Goal: Transaction & Acquisition: Subscribe to service/newsletter

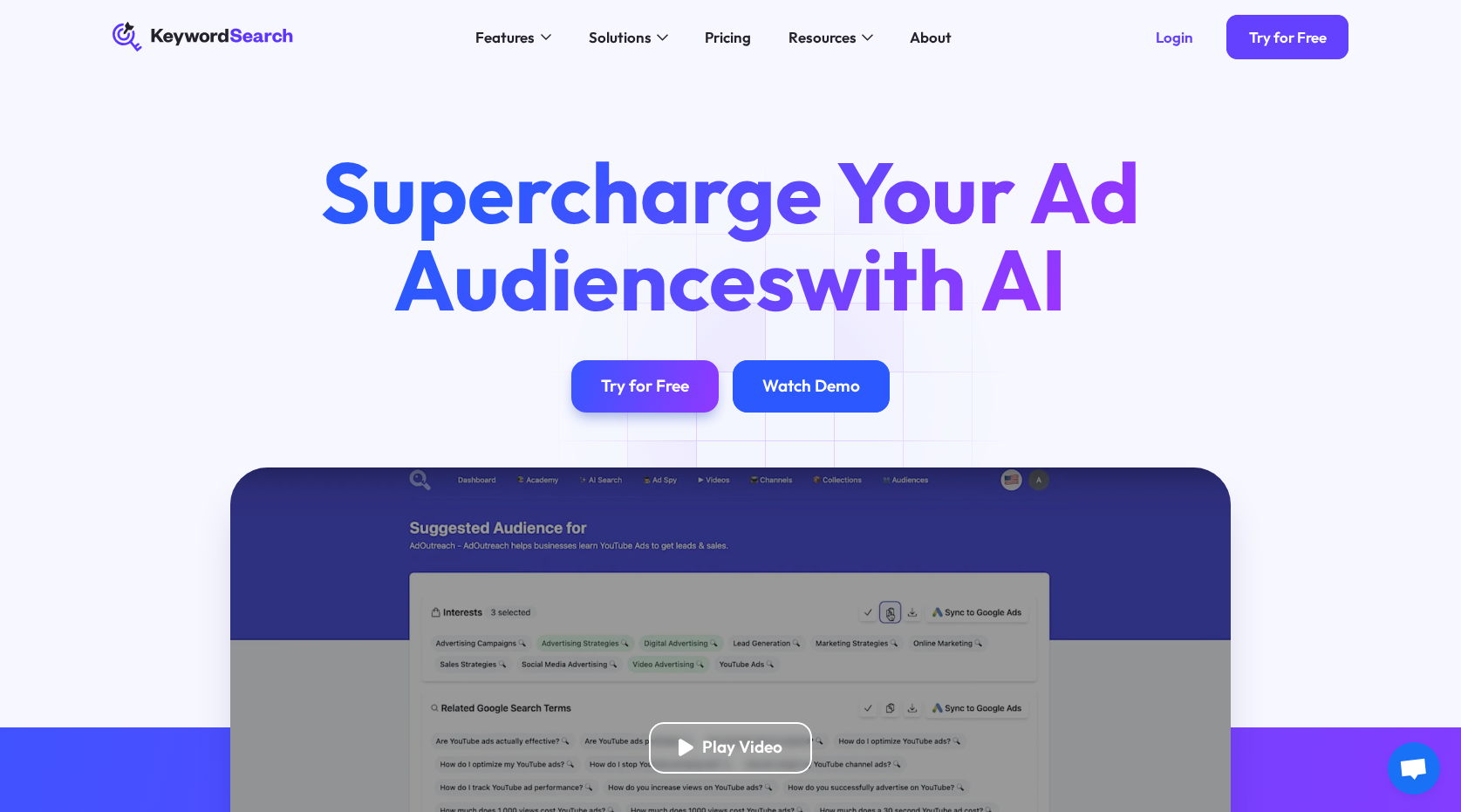
click at [787, 398] on div "Watch Demo" at bounding box center [811, 386] width 157 height 52
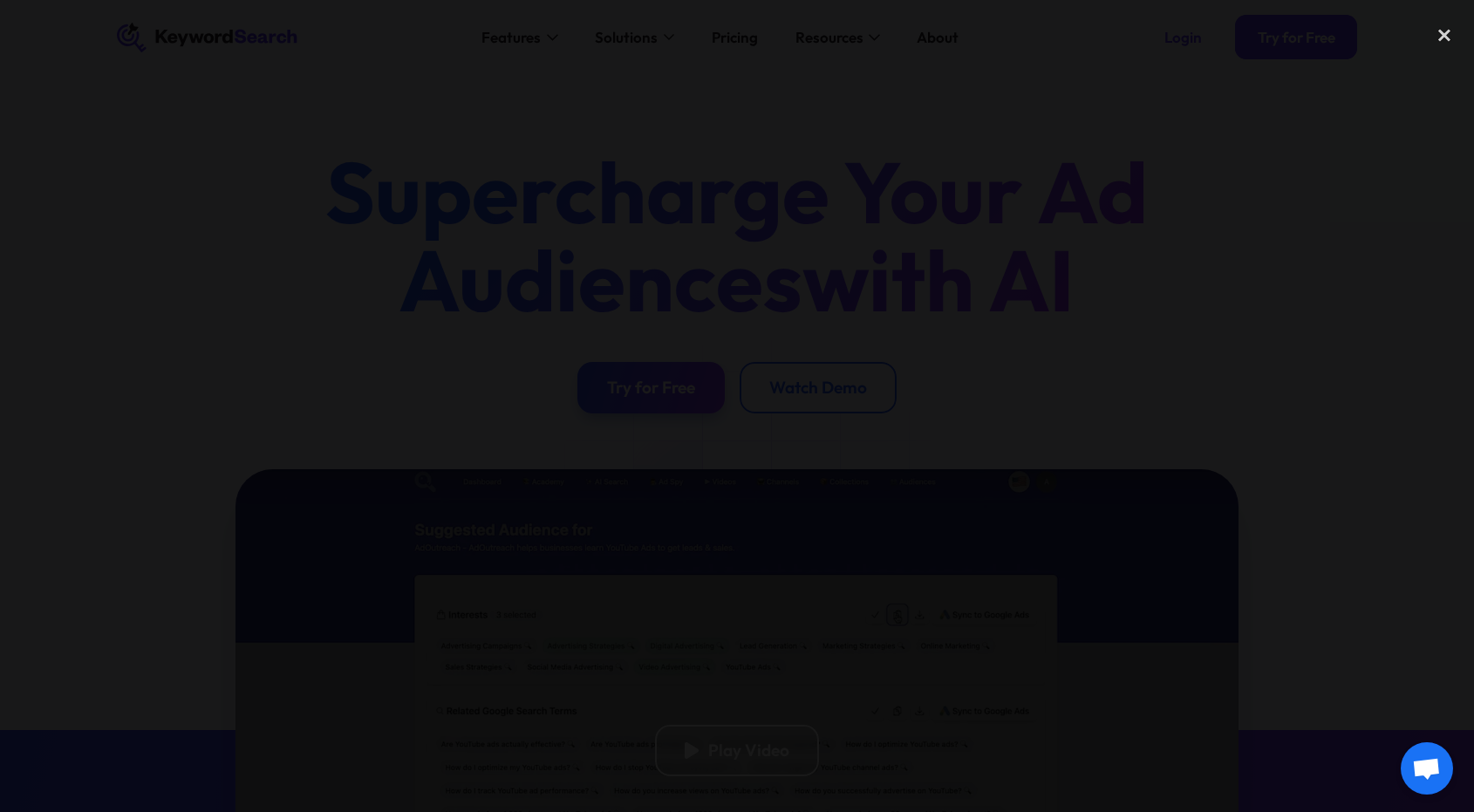
drag, startPoint x: 319, startPoint y: 183, endPoint x: 408, endPoint y: 149, distance: 95.3
click at [319, 181] on div at bounding box center [737, 406] width 1474 height 780
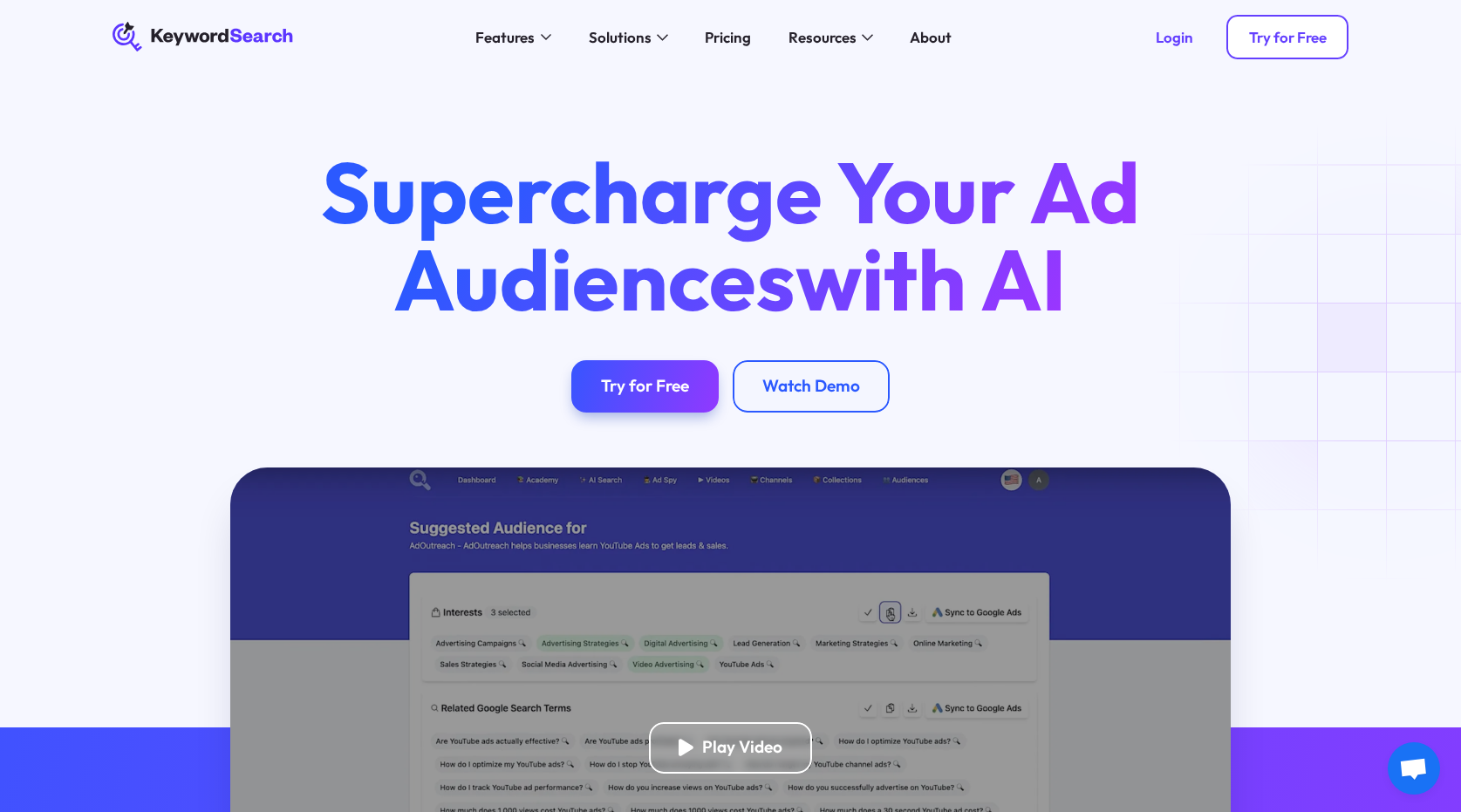
click at [1280, 31] on div "Try for Free" at bounding box center [1287, 37] width 77 height 18
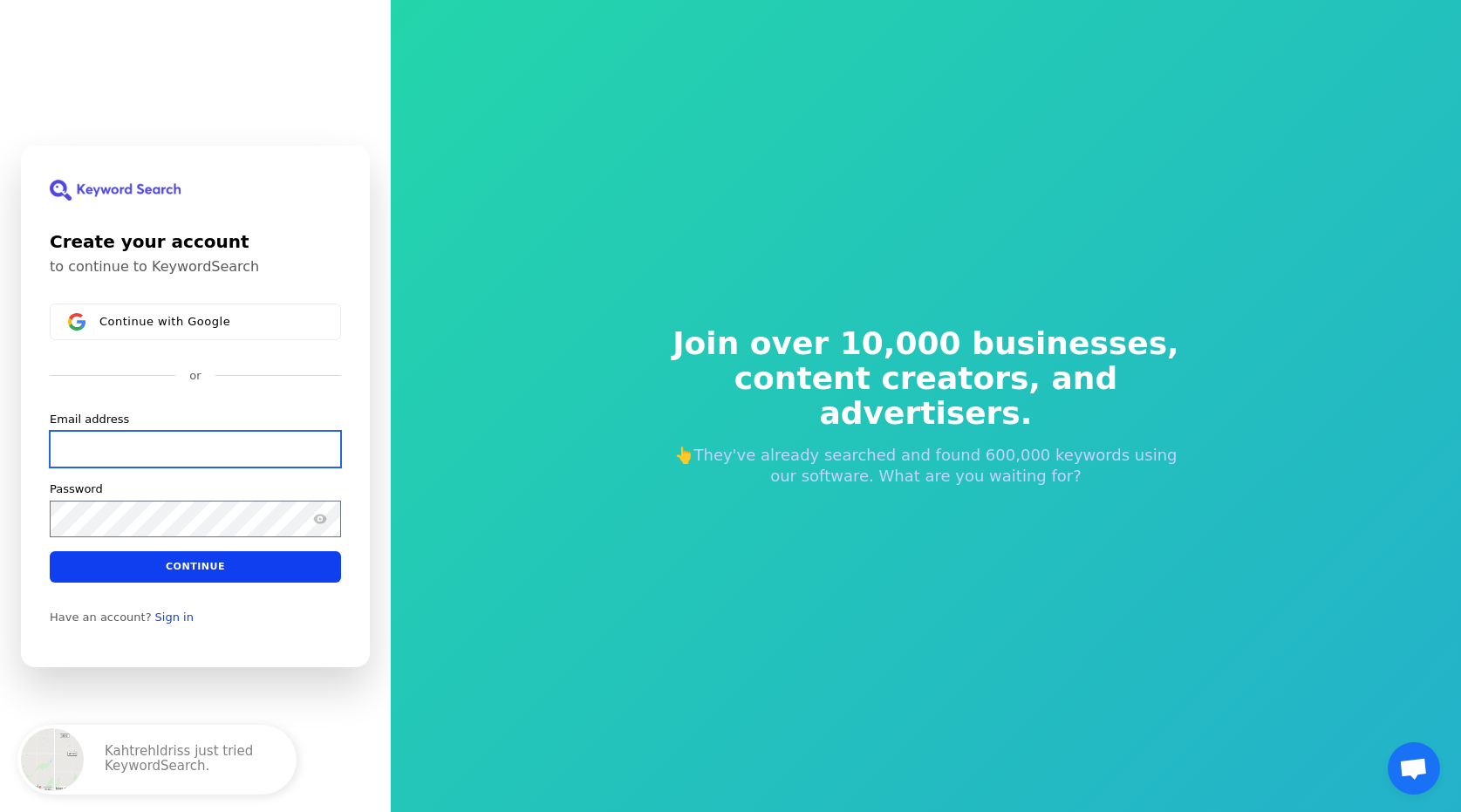
click at [92, 446] on input "Email address" at bounding box center [195, 448] width 291 height 37
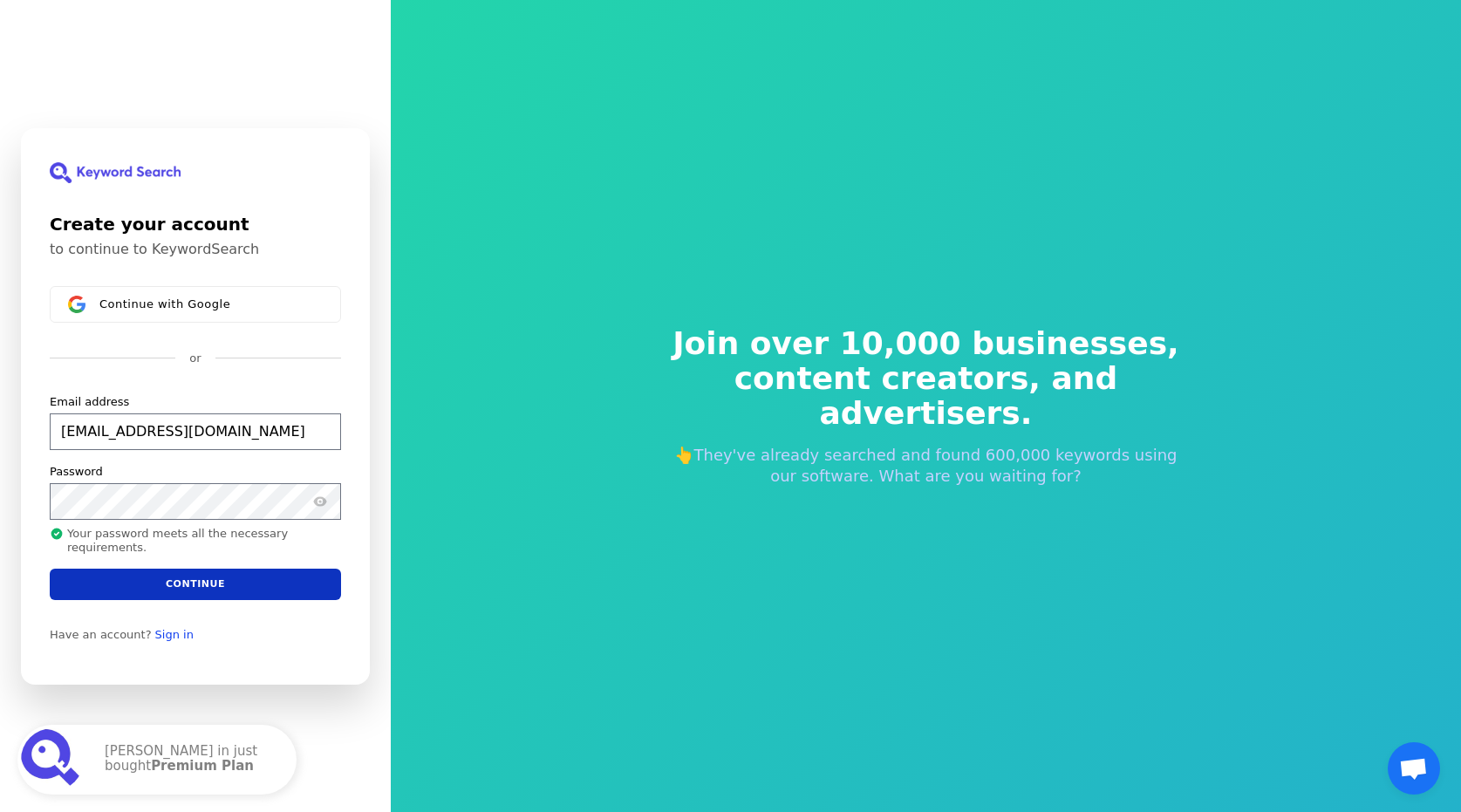
click at [215, 581] on button "Continue" at bounding box center [195, 584] width 291 height 31
type input "[EMAIL_ADDRESS][DOMAIN_NAME]"
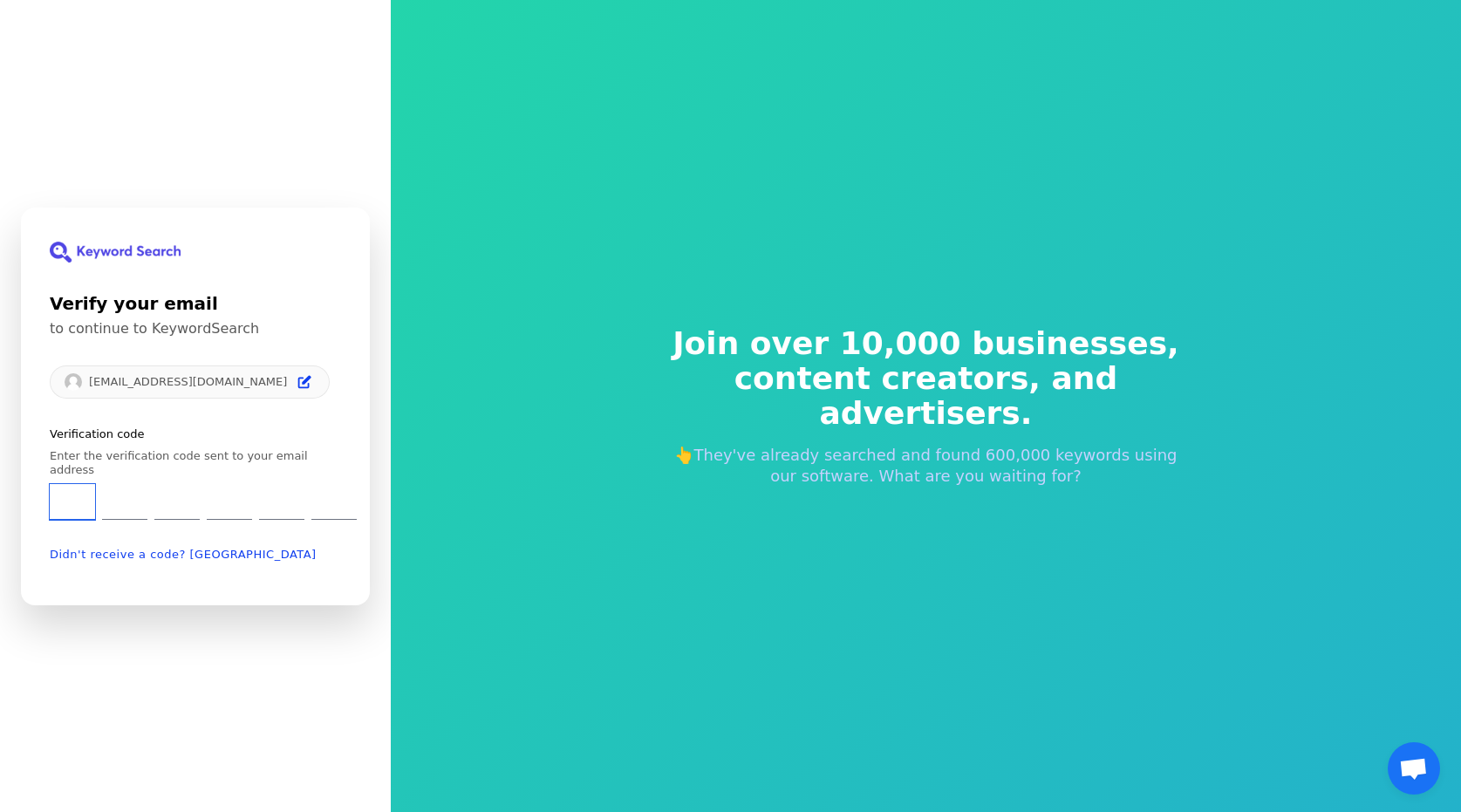
type input "5"
type input "0"
type input "7"
type input "8"
type input "7"
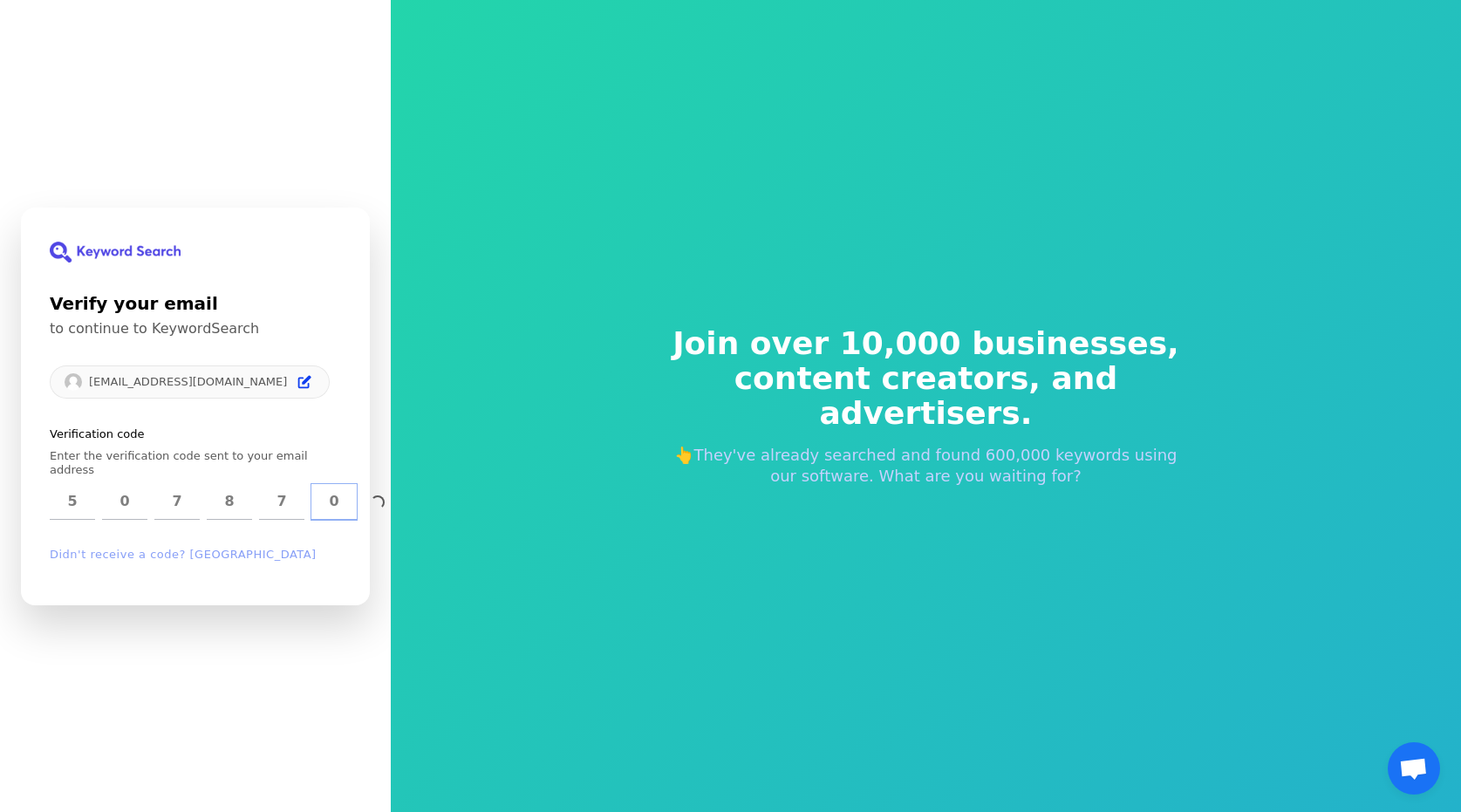
type input "0"
